Goal: Information Seeking & Learning: Learn about a topic

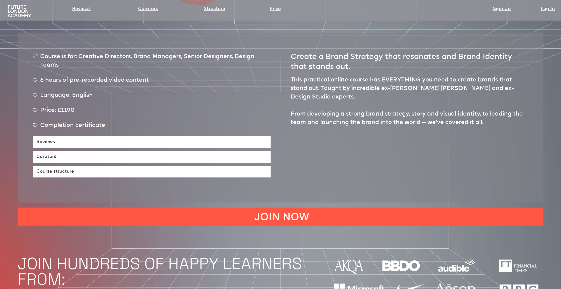
scroll to position [343, 0]
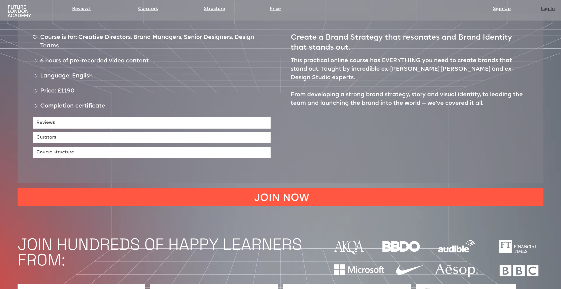
click at [547, 8] on link "Log In" at bounding box center [548, 9] width 14 height 7
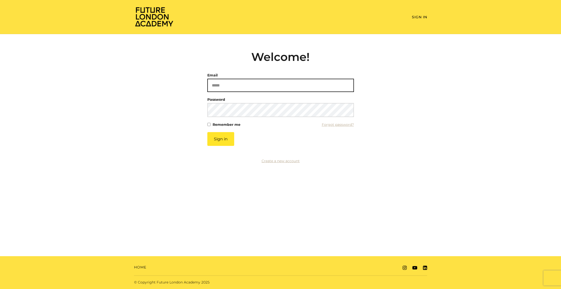
click at [227, 86] on input "Email" at bounding box center [280, 85] width 147 height 13
paste input "**********"
type input "**********"
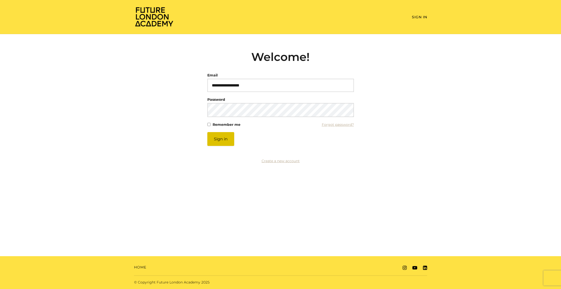
click at [225, 137] on button "Sign in" at bounding box center [220, 139] width 27 height 14
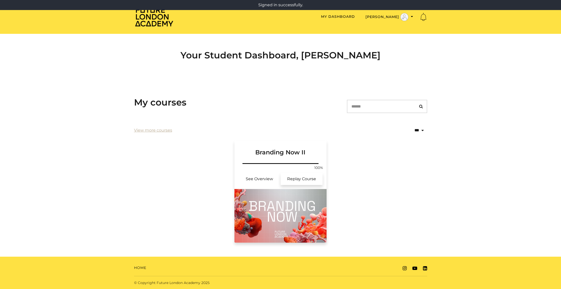
click at [305, 181] on link "Replay Course" at bounding box center [301, 179] width 42 height 12
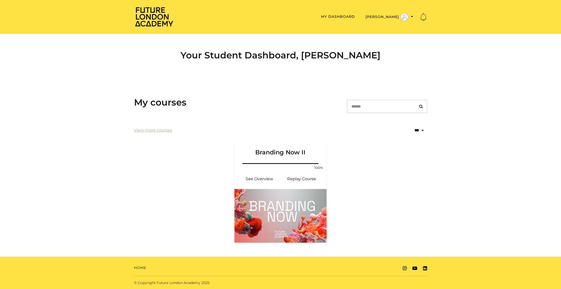
click at [157, 19] on img at bounding box center [154, 17] width 40 height 20
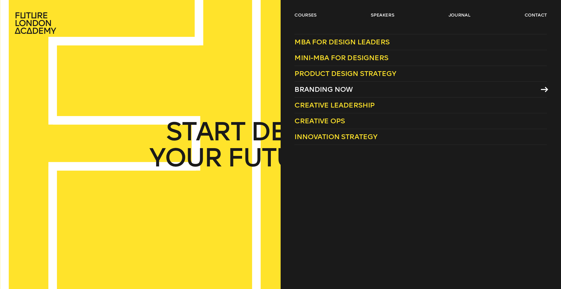
click at [324, 91] on span "Branding Now" at bounding box center [323, 89] width 58 height 8
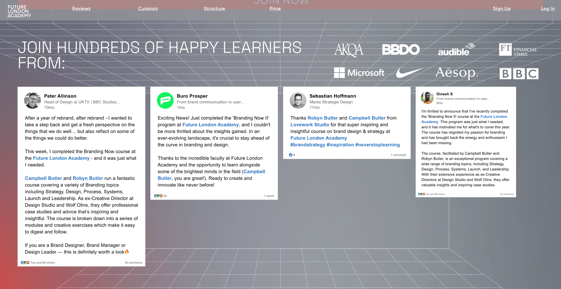
scroll to position [553, 0]
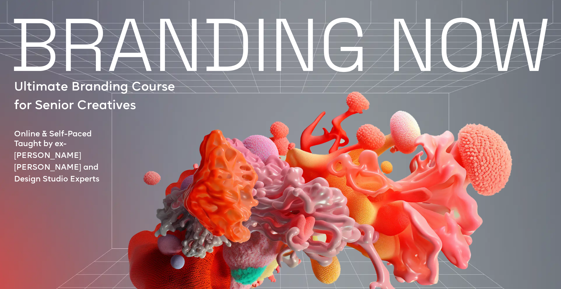
scroll to position [0, 0]
